Goal: Transaction & Acquisition: Purchase product/service

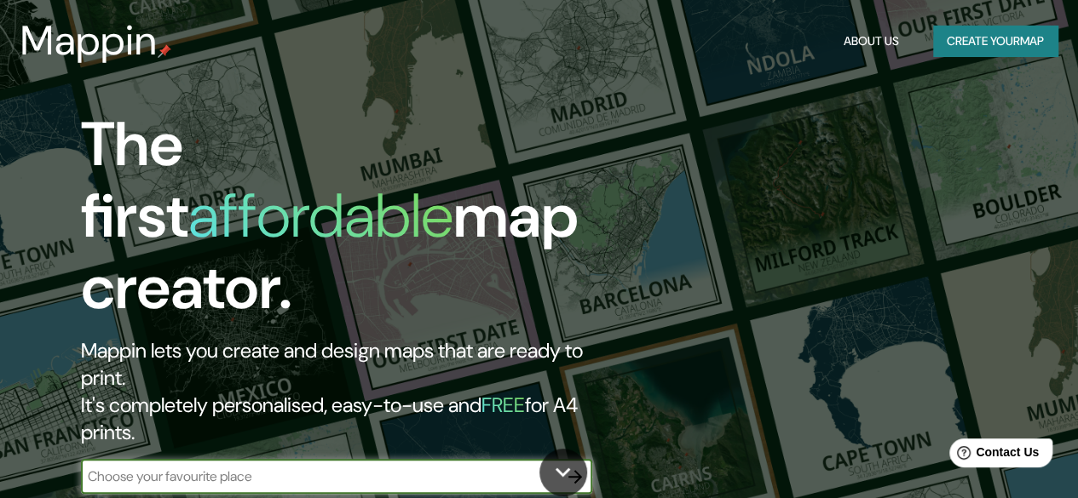
click at [218, 467] on input "text" at bounding box center [319, 477] width 477 height 20
click at [218, 467] on input "c" at bounding box center [319, 477] width 477 height 20
type input "cali"
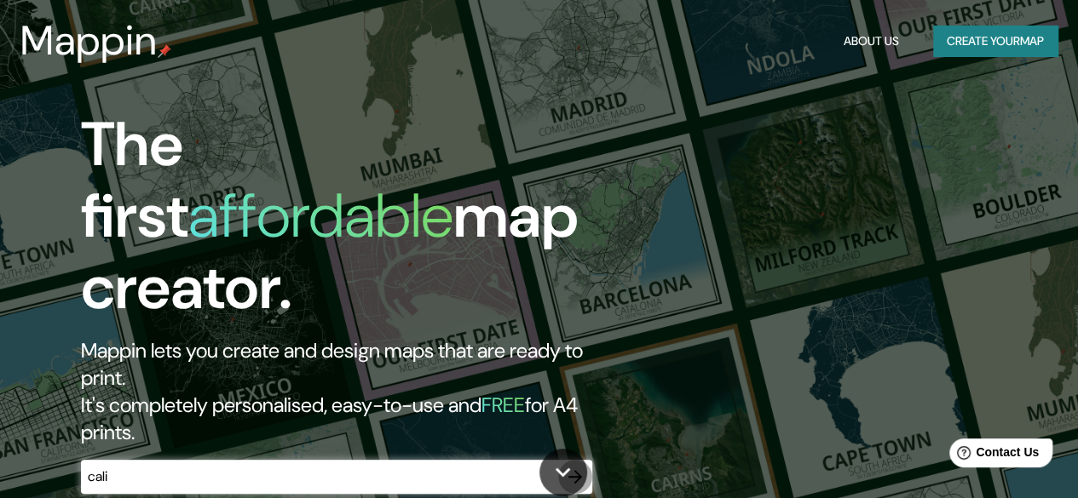
click at [569, 467] on icon "button" at bounding box center [575, 477] width 20 height 20
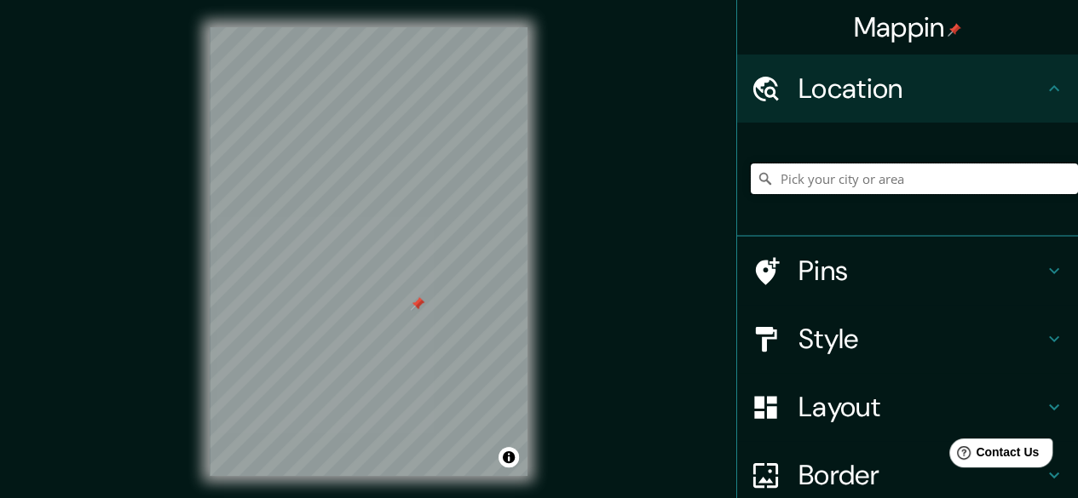
click at [830, 185] on input "Pick your city or area" at bounding box center [914, 179] width 327 height 31
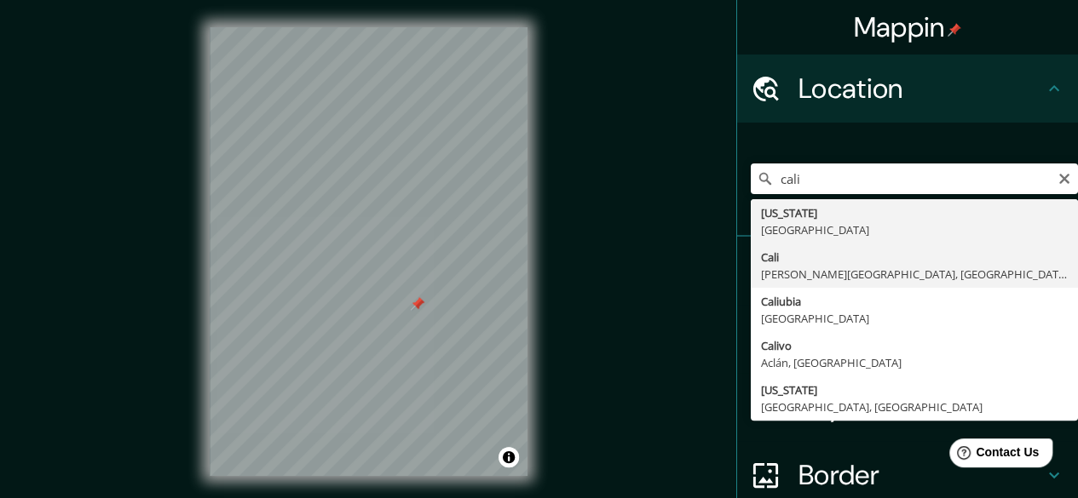
type input "[GEOGRAPHIC_DATA], [PERSON_NAME][GEOGRAPHIC_DATA], [GEOGRAPHIC_DATA]"
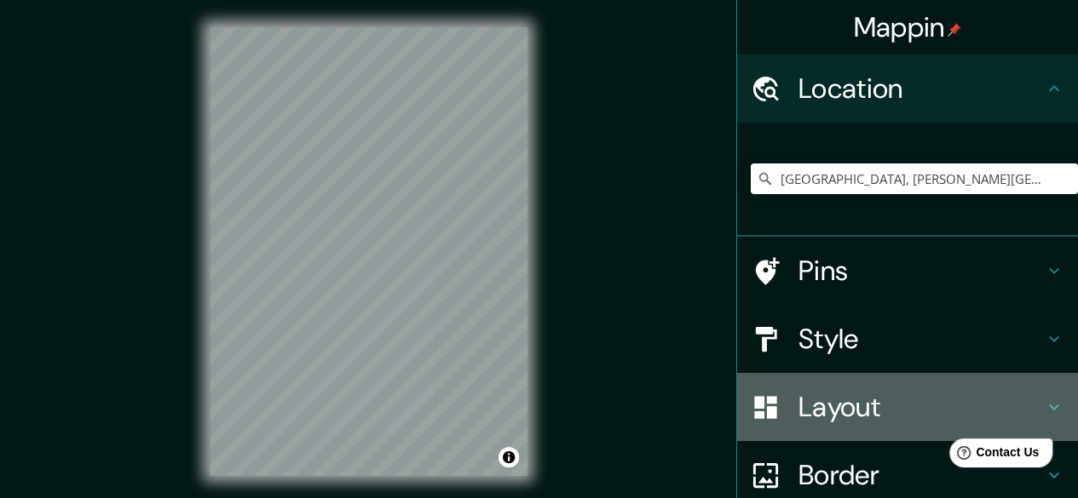
click at [877, 398] on h4 "Layout" at bounding box center [920, 407] width 245 height 34
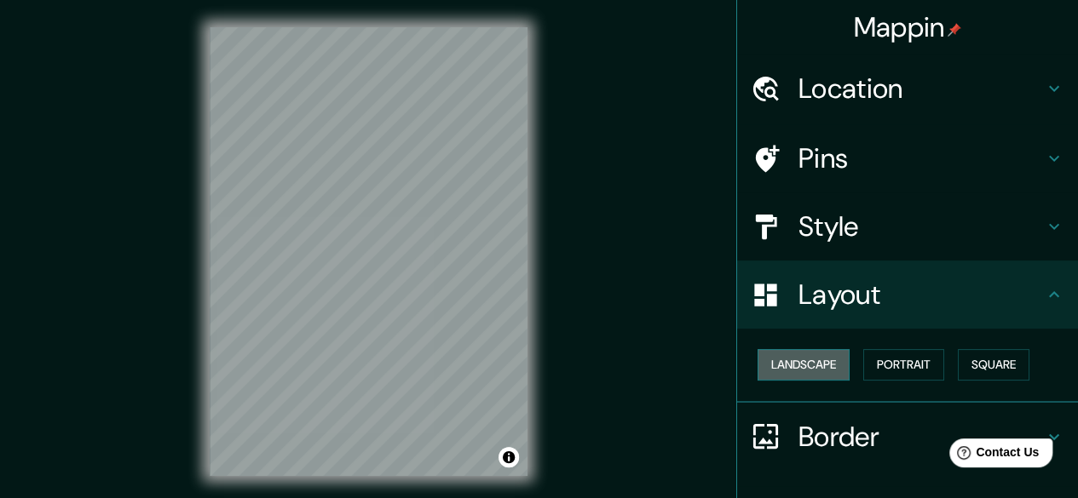
click at [811, 366] on button "Landscape" at bounding box center [803, 365] width 92 height 32
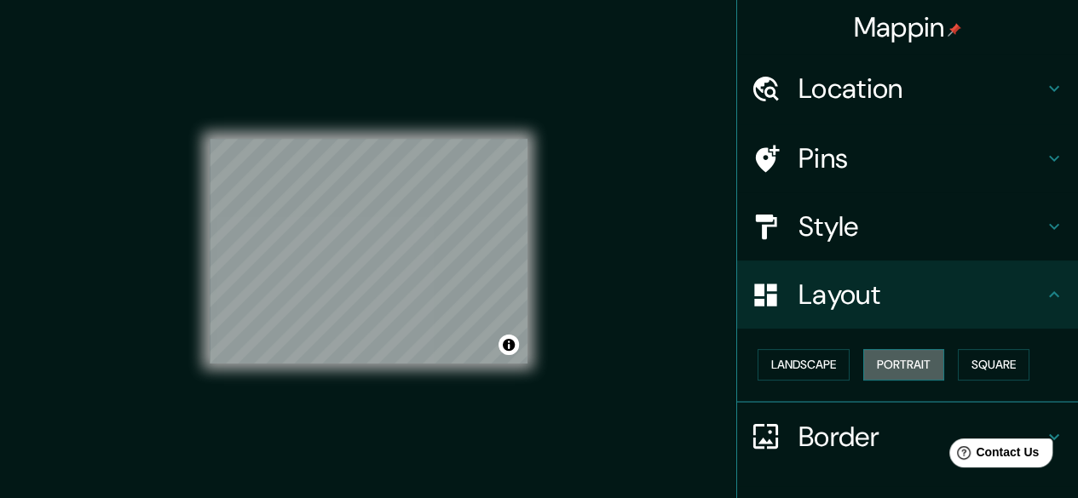
click at [881, 366] on button "Portrait" at bounding box center [903, 365] width 81 height 32
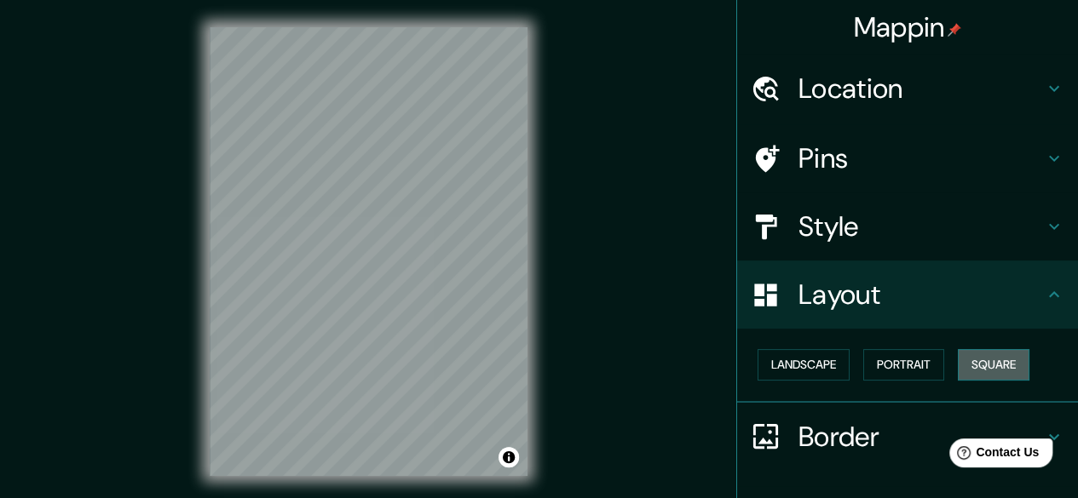
click at [963, 371] on button "Square" at bounding box center [994, 365] width 72 height 32
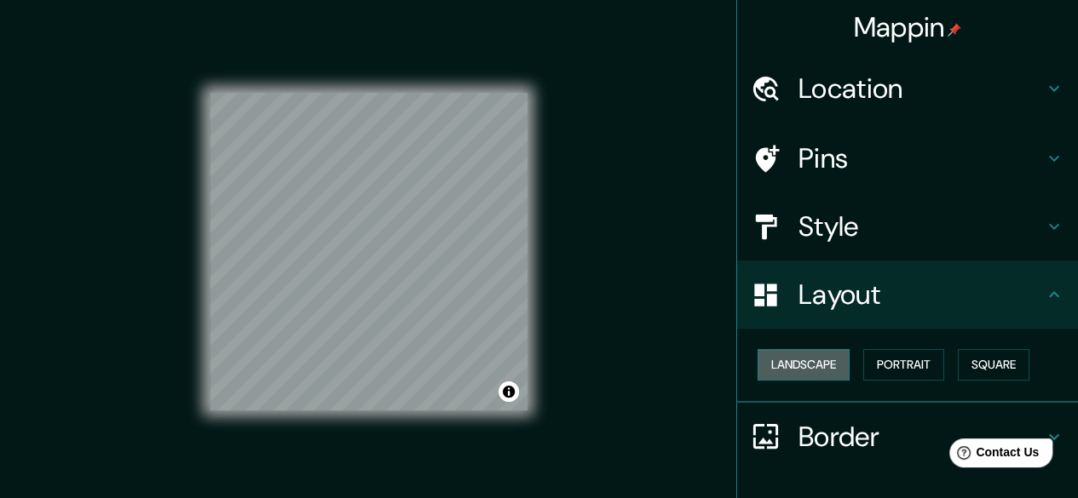
click at [771, 368] on button "Landscape" at bounding box center [803, 365] width 92 height 32
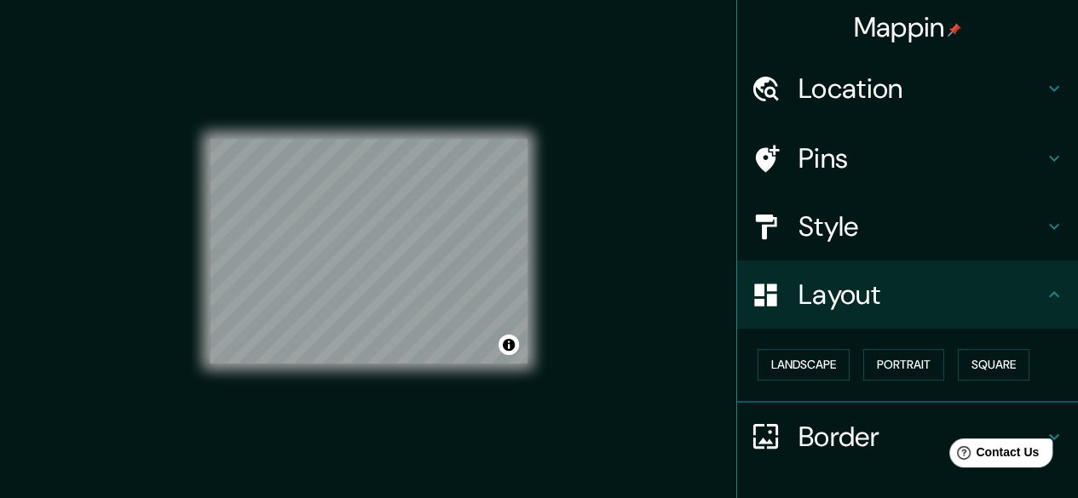
drag, startPoint x: 617, startPoint y: 175, endPoint x: 620, endPoint y: 266, distance: 91.2
click at [620, 266] on div "Mappin Location [GEOGRAPHIC_DATA], [PERSON_NAME][GEOGRAPHIC_DATA], [GEOGRAPHIC_…" at bounding box center [539, 265] width 1078 height 531
click at [1044, 296] on icon at bounding box center [1054, 295] width 20 height 20
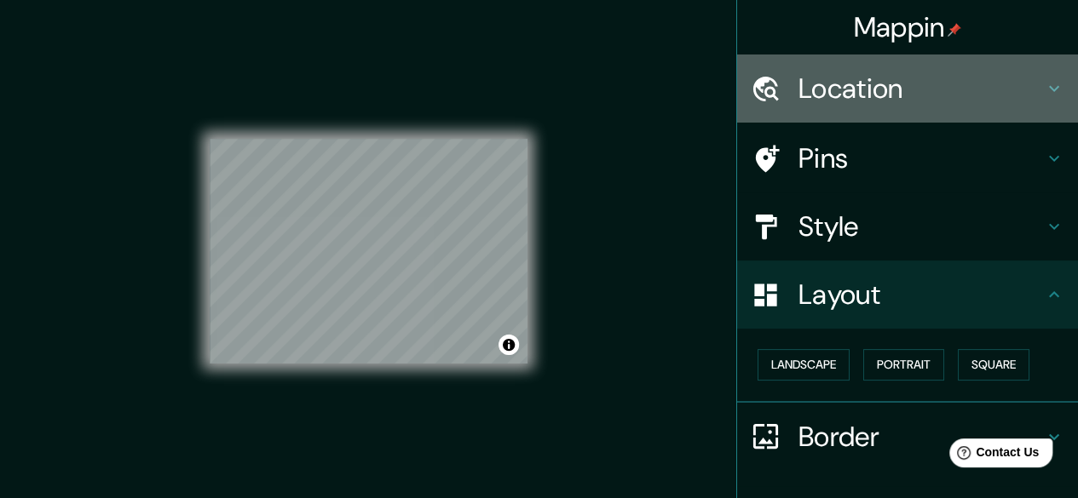
click at [826, 89] on h4 "Location" at bounding box center [920, 89] width 245 height 34
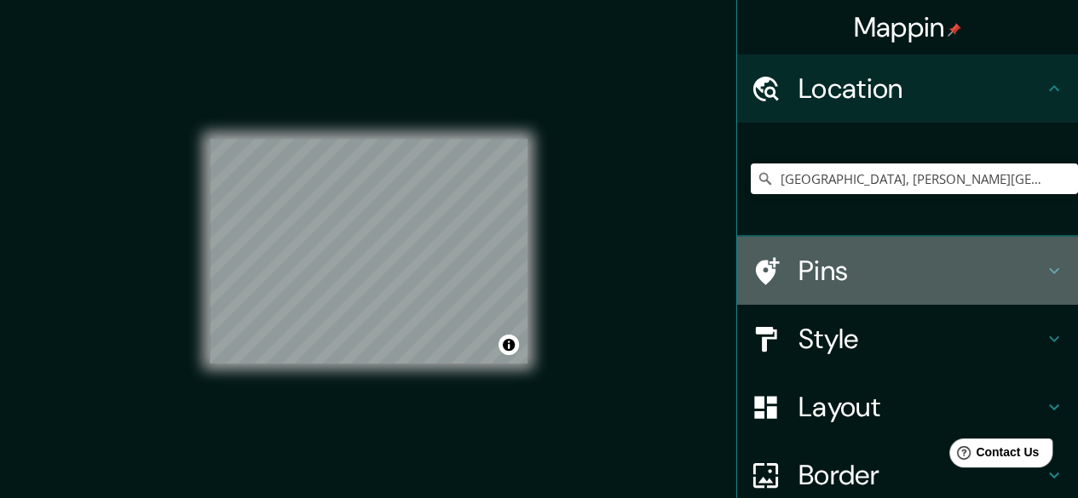
click at [822, 273] on h4 "Pins" at bounding box center [920, 271] width 245 height 34
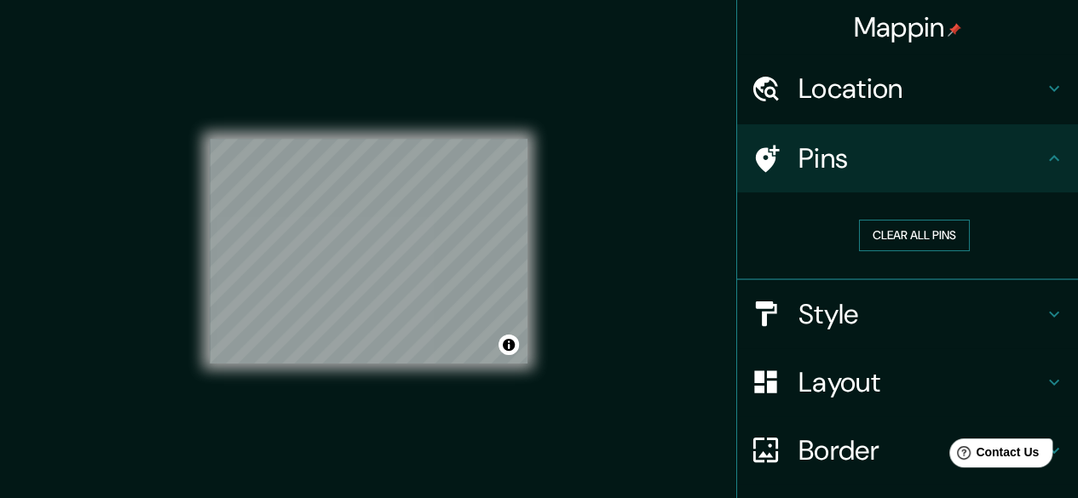
click at [881, 235] on button "Clear all pins" at bounding box center [914, 236] width 111 height 32
click at [459, 267] on div at bounding box center [466, 260] width 14 height 14
click at [421, 299] on div at bounding box center [428, 292] width 14 height 14
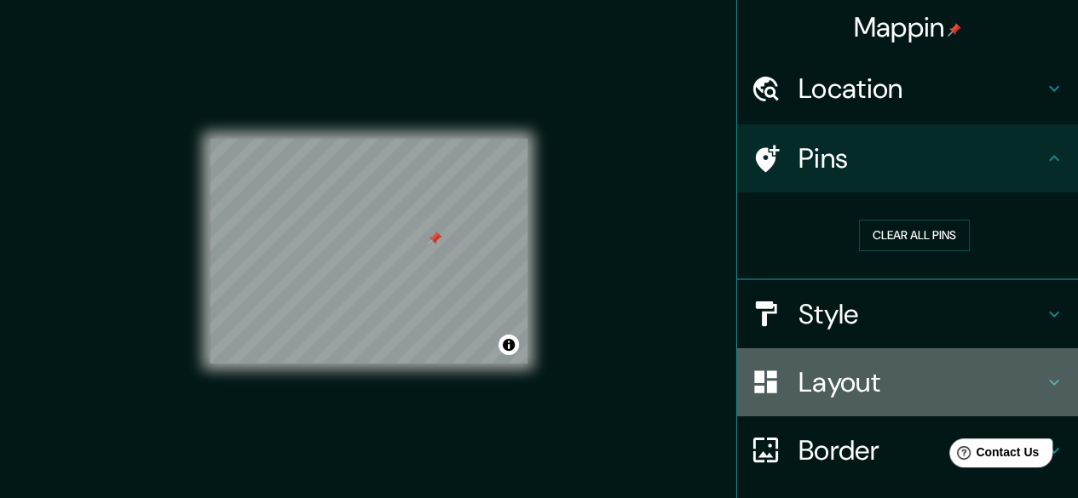
click at [838, 378] on h4 "Layout" at bounding box center [920, 383] width 245 height 34
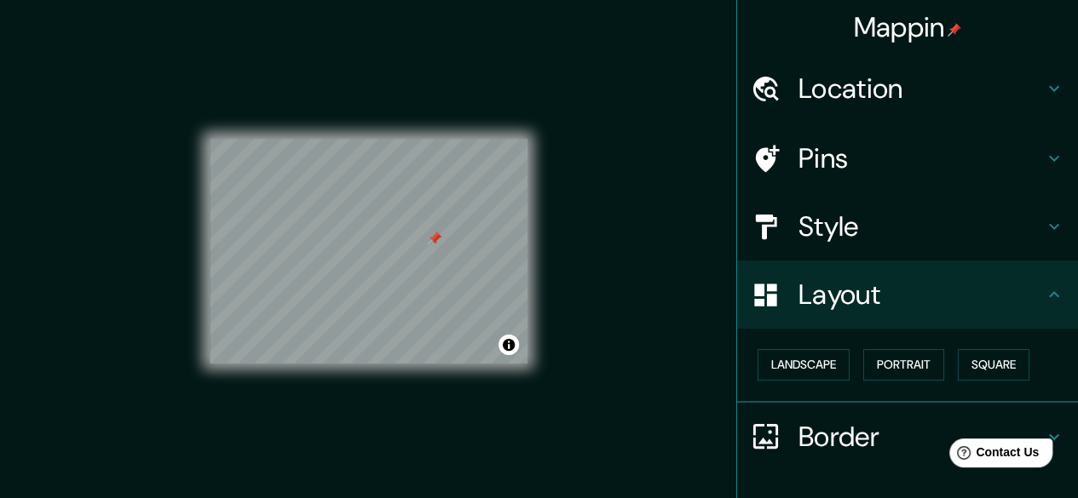
click at [820, 239] on h4 "Style" at bounding box center [920, 227] width 245 height 34
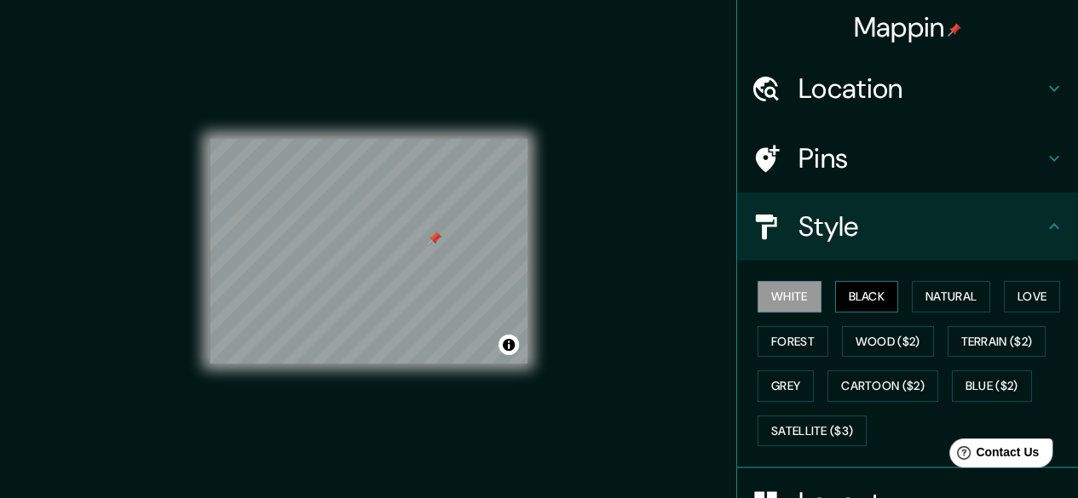
click at [837, 301] on button "Black" at bounding box center [867, 297] width 64 height 32
click at [919, 293] on button "Natural" at bounding box center [951, 297] width 78 height 32
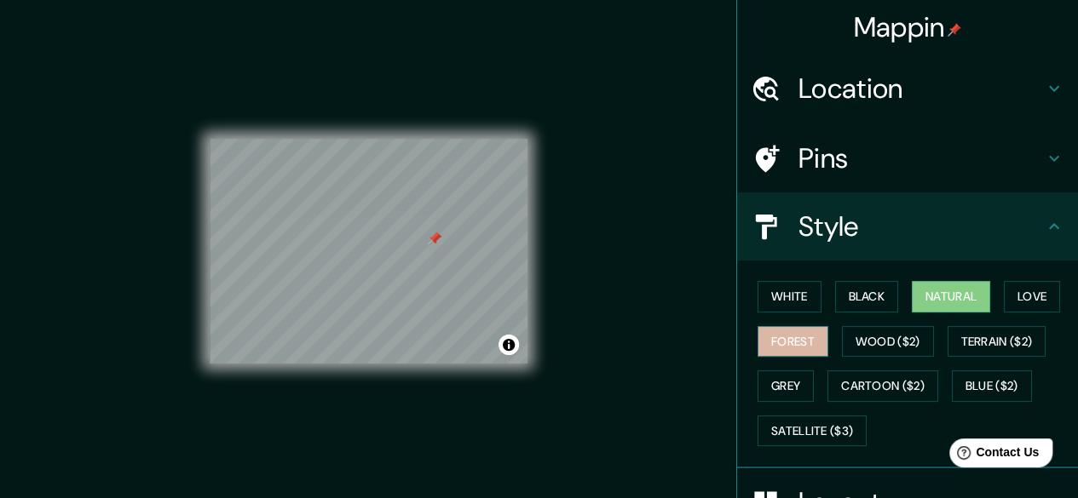
click at [780, 341] on button "Forest" at bounding box center [792, 342] width 71 height 32
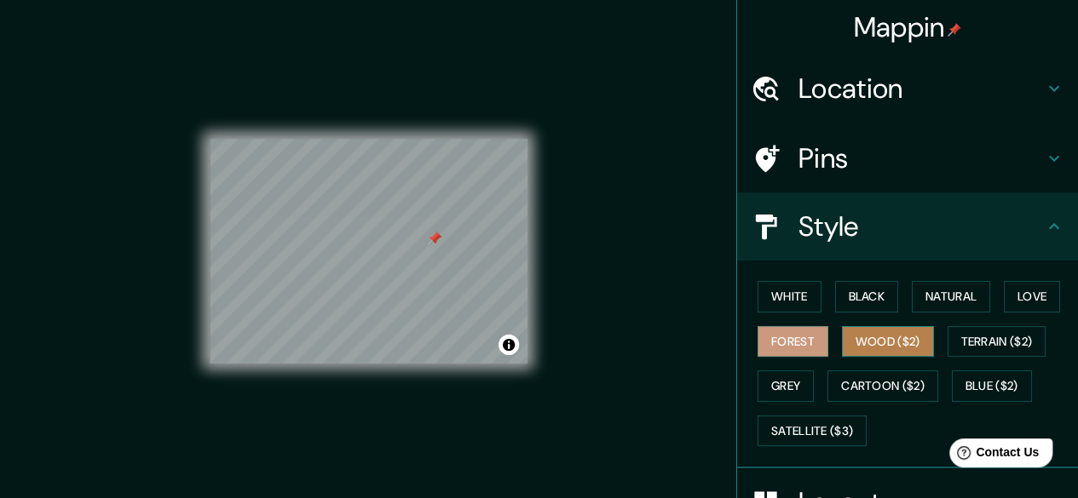
click at [883, 346] on button "Wood ($2)" at bounding box center [888, 342] width 92 height 32
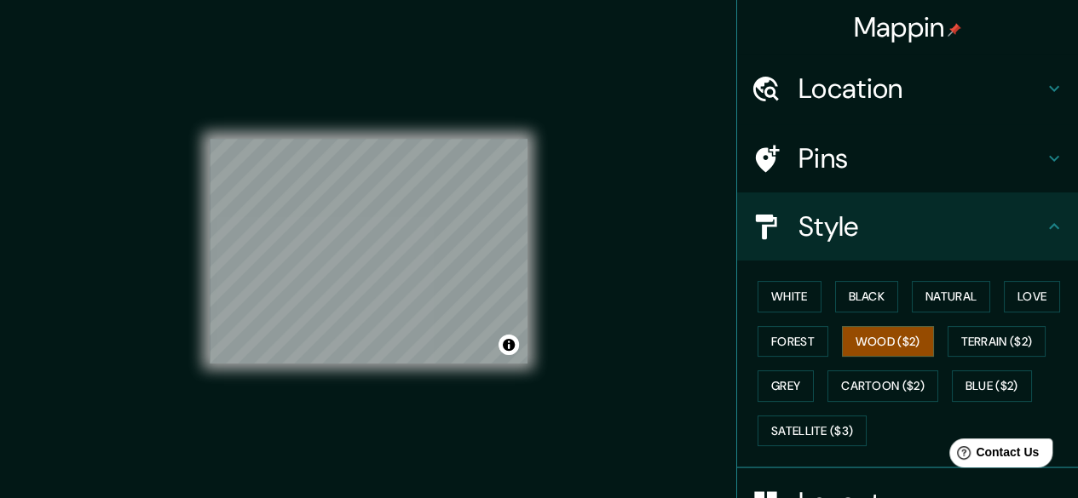
click at [441, 108] on div "© Mapbox © OpenStreetMap Improve this map" at bounding box center [368, 251] width 970 height 449
click at [496, 125] on div "© Mapbox © OpenStreetMap Improve this map" at bounding box center [368, 251] width 970 height 449
click at [370, 414] on div "© Mapbox © OpenStreetMap Improve this map" at bounding box center [368, 251] width 970 height 449
click at [385, 387] on div "© Mapbox © OpenStreetMap Improve this map" at bounding box center [368, 251] width 970 height 449
